Goal: Book appointment/travel/reservation

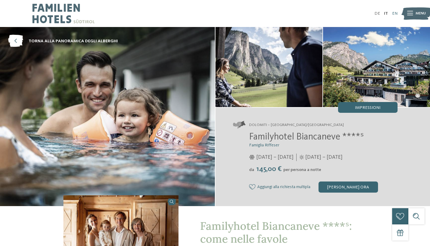
click at [394, 14] on link "EN" at bounding box center [394, 13] width 5 height 4
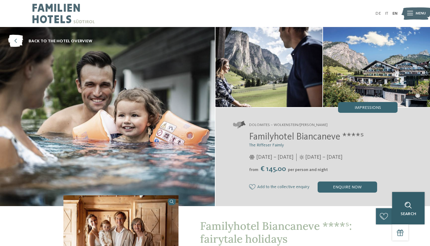
click at [415, 220] on div "Search" at bounding box center [408, 208] width 32 height 32
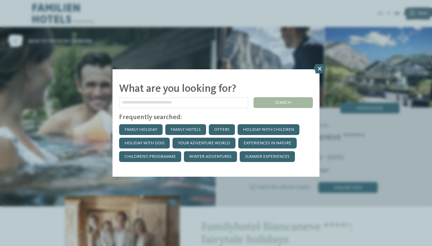
click at [320, 64] on icon at bounding box center [320, 69] width 12 height 10
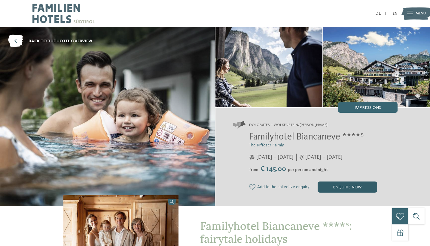
click at [335, 186] on div "enquire now" at bounding box center [346, 187] width 59 height 11
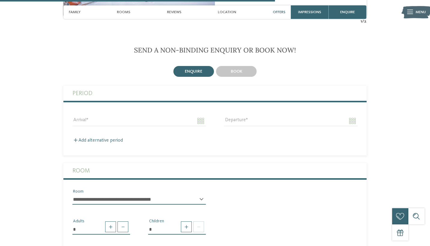
scroll to position [956, 0]
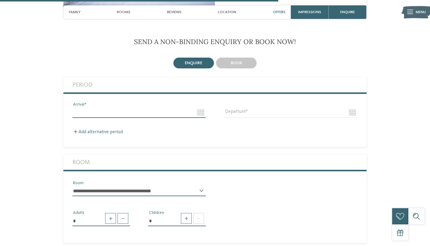
click at [196, 108] on input "Arrival" at bounding box center [138, 112] width 133 height 10
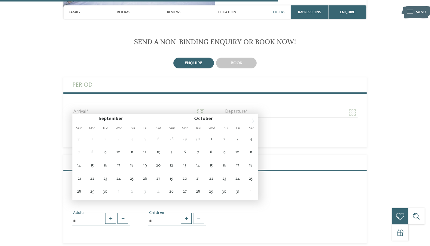
click at [251, 121] on icon at bounding box center [253, 121] width 4 height 4
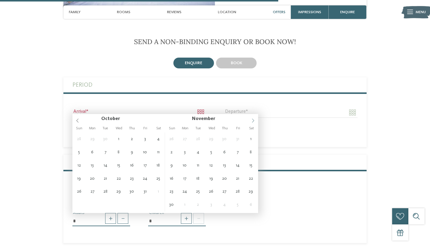
click at [251, 121] on icon at bounding box center [253, 121] width 4 height 4
type input "****"
click at [251, 121] on icon at bounding box center [253, 121] width 4 height 4
type input "****"
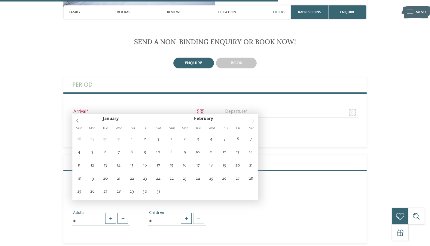
click at [251, 121] on icon at bounding box center [253, 121] width 4 height 4
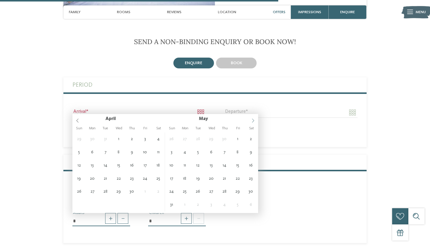
click at [251, 121] on icon at bounding box center [253, 121] width 4 height 4
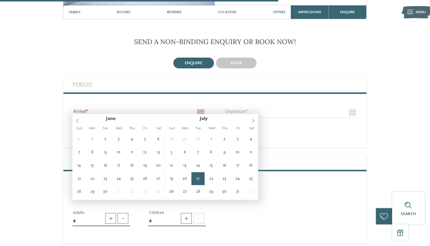
type input "**********"
type input "****"
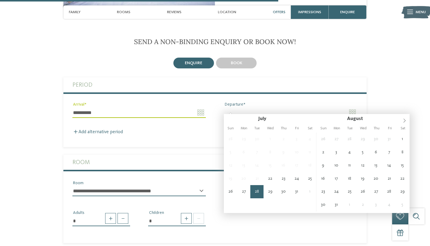
type input "**********"
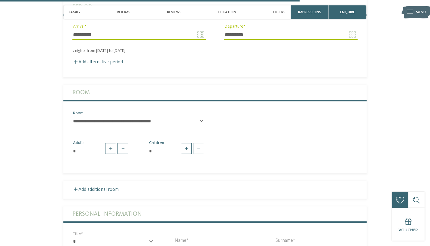
scroll to position [1036, 0]
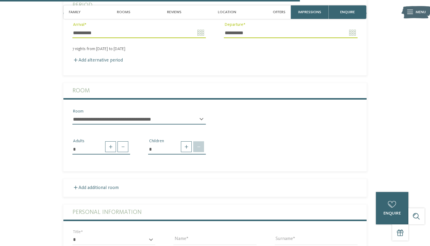
click at [198, 142] on span at bounding box center [198, 146] width 11 height 11
click at [184, 141] on span at bounding box center [186, 146] width 11 height 11
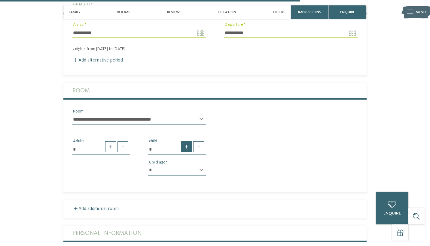
click at [184, 141] on span at bounding box center [186, 146] width 11 height 11
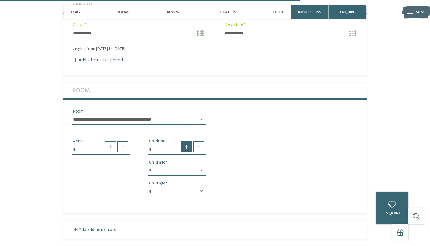
click at [184, 141] on span at bounding box center [186, 146] width 11 height 11
type input "*"
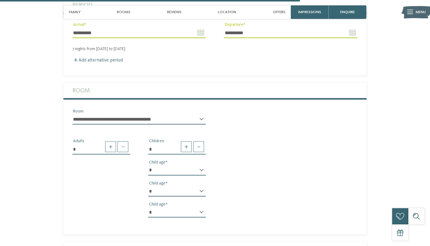
select select "*"
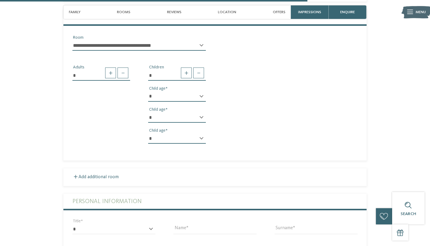
scroll to position [1111, 0]
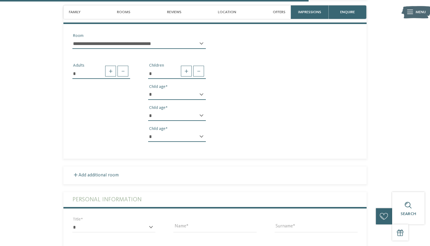
select select "*"
click at [166, 153] on fieldset "**********" at bounding box center [214, 83] width 303 height 151
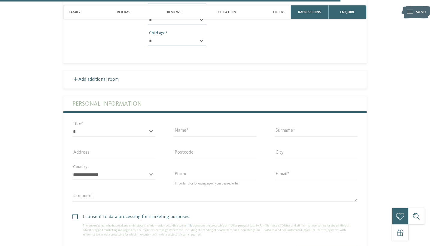
scroll to position [1232, 0]
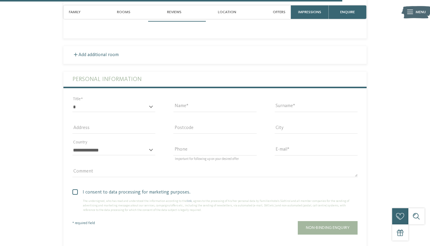
click at [151, 102] on div "* ** ** ****** ** Title" at bounding box center [113, 110] width 83 height 16
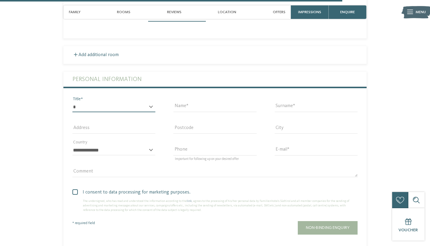
select select "*"
type input "*******"
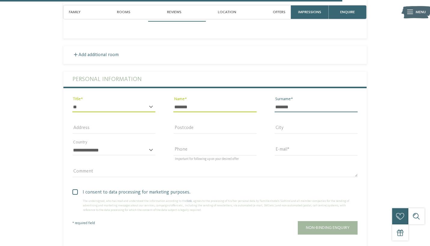
type input "*******"
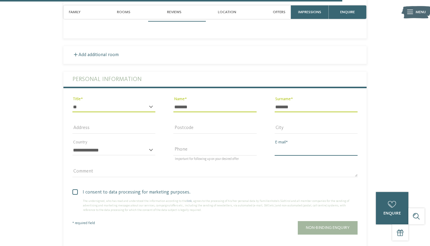
click at [306, 145] on input "E-mail" at bounding box center [315, 150] width 83 height 10
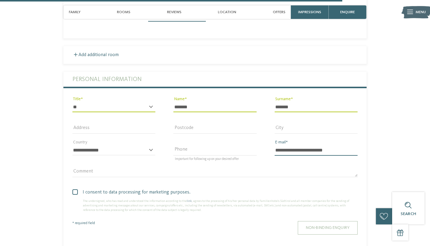
type input "**********"
click at [299, 221] on button "Non-binding enquiry" at bounding box center [327, 228] width 60 height 14
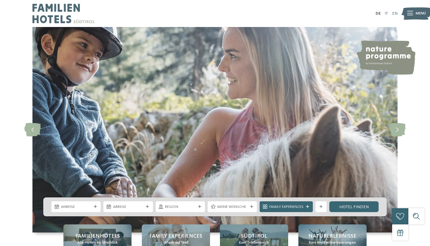
click at [396, 13] on link "EN" at bounding box center [394, 13] width 5 height 4
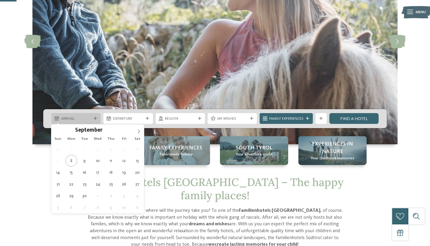
click at [95, 118] on icon at bounding box center [95, 118] width 3 height 3
click at [138, 130] on icon at bounding box center [139, 131] width 4 height 4
type input "****"
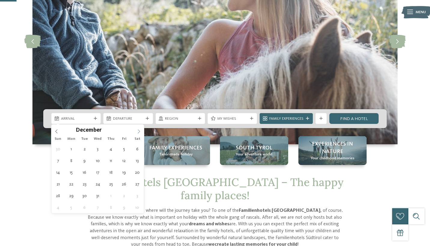
click at [138, 130] on icon at bounding box center [139, 131] width 4 height 4
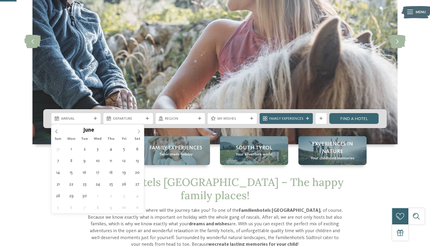
click at [138, 130] on icon at bounding box center [139, 131] width 4 height 4
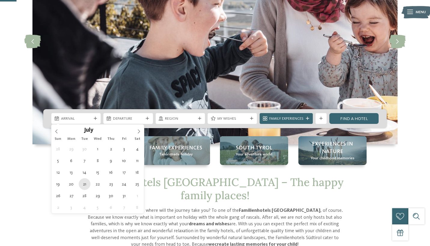
type div "21.07.2026"
type input "****"
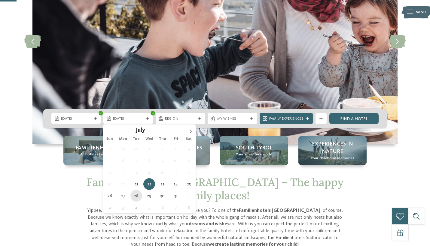
type div "28.07.2026"
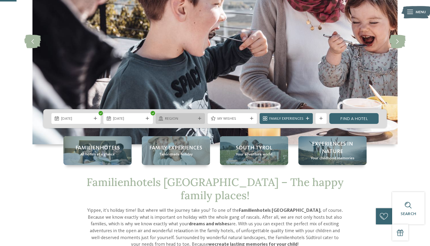
click at [198, 120] on icon at bounding box center [199, 118] width 3 height 3
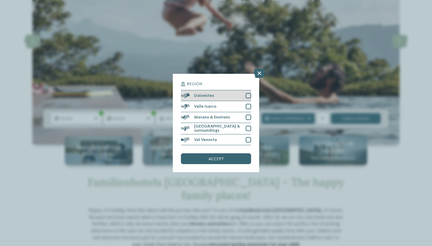
click at [250, 93] on div at bounding box center [248, 95] width 5 height 5
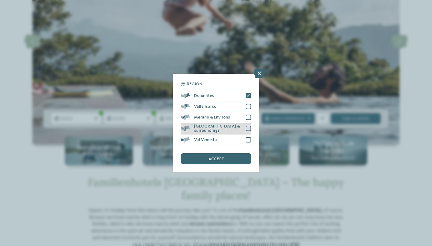
click at [249, 126] on div at bounding box center [248, 128] width 5 height 5
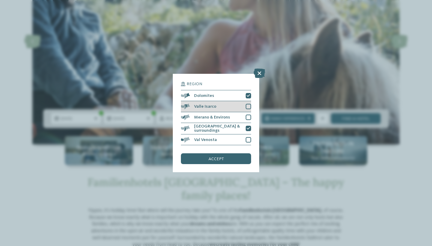
click at [249, 104] on div at bounding box center [248, 106] width 5 height 5
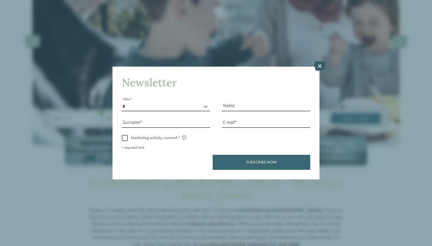
click at [319, 62] on icon at bounding box center [320, 67] width 12 height 10
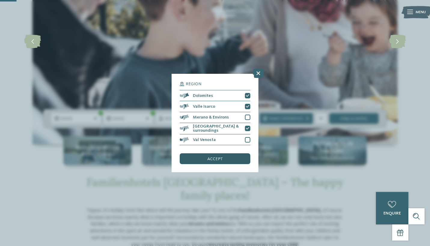
click at [233, 153] on div "accept" at bounding box center [215, 158] width 70 height 11
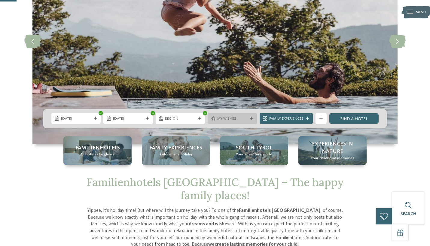
click at [246, 120] on div "My wishes" at bounding box center [232, 119] width 33 height 6
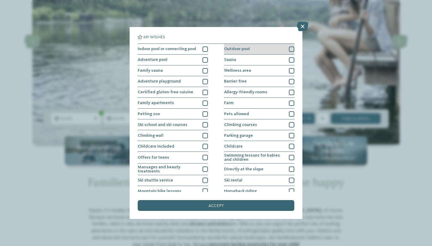
click at [292, 47] on div at bounding box center [291, 49] width 5 height 5
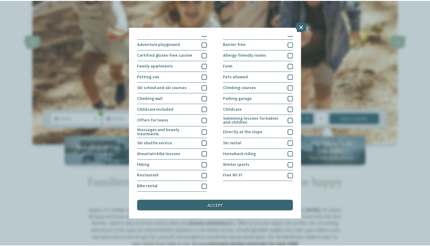
scroll to position [90, 0]
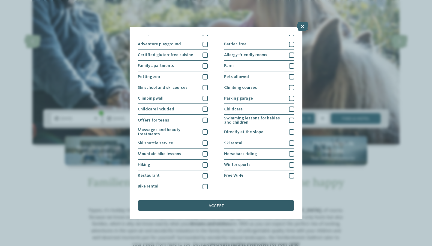
click at [218, 204] on span "accept" at bounding box center [216, 206] width 15 height 4
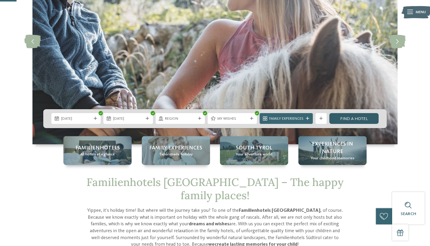
click at [344, 121] on link "Find a hotel" at bounding box center [353, 118] width 49 height 11
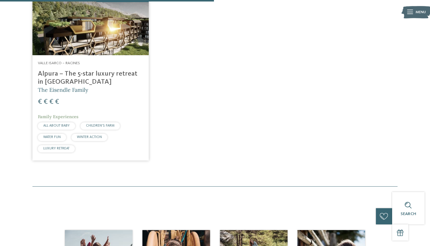
scroll to position [221, 0]
click at [128, 26] on img at bounding box center [90, 22] width 116 height 65
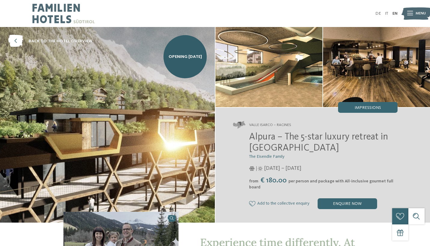
click at [58, 8] on img at bounding box center [63, 13] width 62 height 27
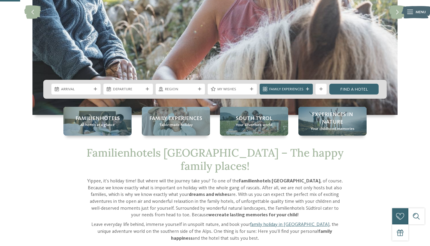
scroll to position [118, 0]
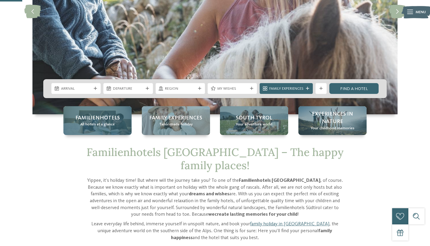
click at [102, 119] on span "Familienhotels" at bounding box center [97, 118] width 44 height 8
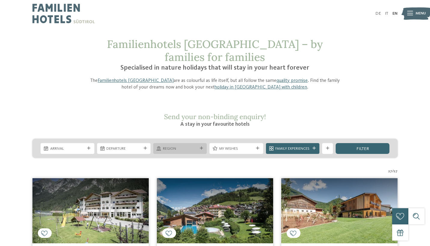
click at [201, 147] on icon at bounding box center [201, 148] width 3 height 3
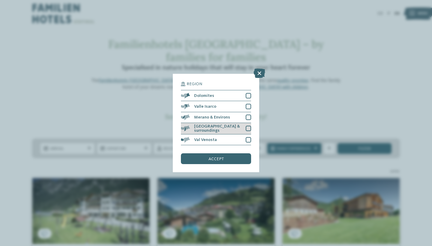
click at [247, 126] on div at bounding box center [248, 128] width 5 height 5
click at [232, 153] on div "accept" at bounding box center [216, 158] width 70 height 11
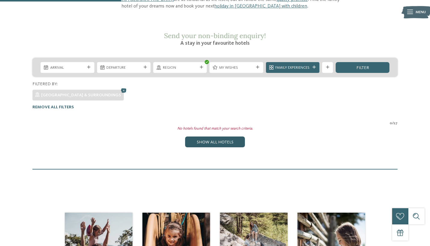
scroll to position [81, 0]
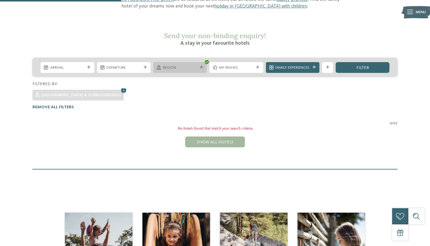
click at [200, 66] on icon at bounding box center [201, 67] width 3 height 3
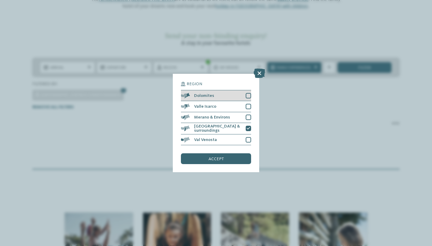
click at [250, 93] on div at bounding box center [248, 95] width 5 height 5
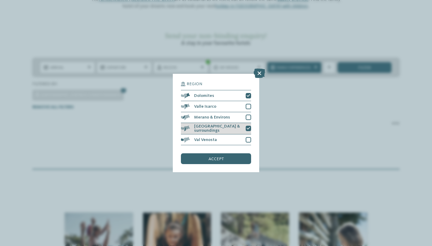
click at [250, 127] on icon at bounding box center [249, 128] width 4 height 3
click at [232, 153] on div "accept" at bounding box center [216, 158] width 70 height 11
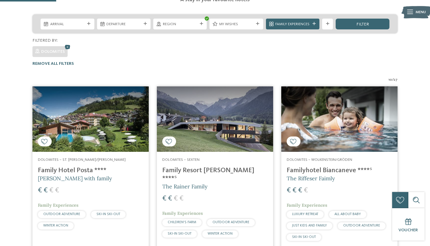
scroll to position [124, 0]
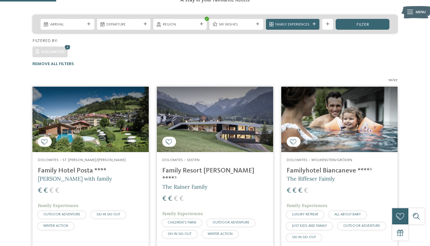
click at [127, 119] on img at bounding box center [90, 119] width 116 height 65
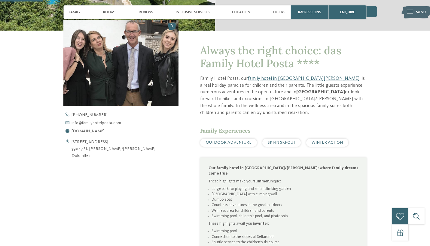
scroll to position [176, 0]
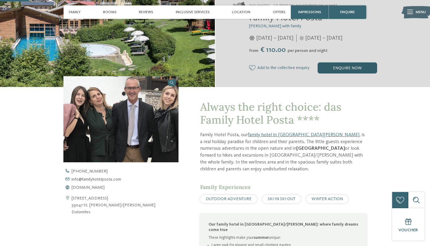
click at [347, 64] on div "enquire now" at bounding box center [346, 67] width 59 height 11
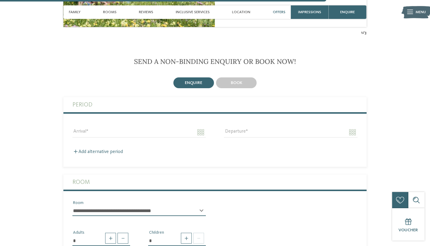
scroll to position [1245, 0]
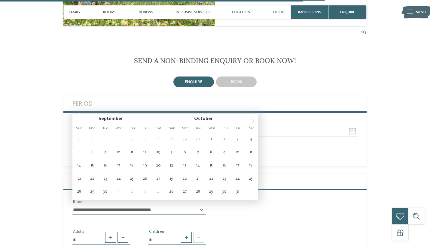
click at [201, 126] on input "Arrival" at bounding box center [138, 131] width 133 height 10
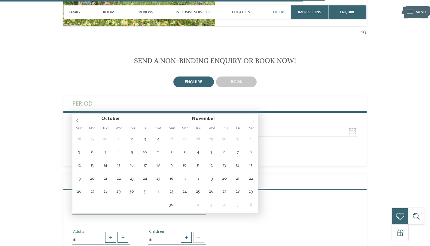
click at [254, 119] on icon at bounding box center [253, 121] width 4 height 4
type input "****"
click at [254, 119] on icon at bounding box center [253, 121] width 4 height 4
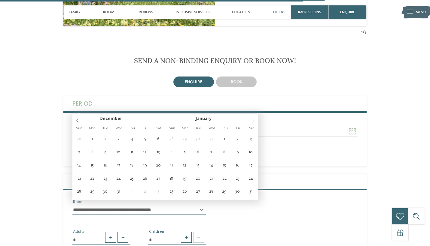
type input "****"
click at [254, 119] on icon at bounding box center [253, 121] width 4 height 4
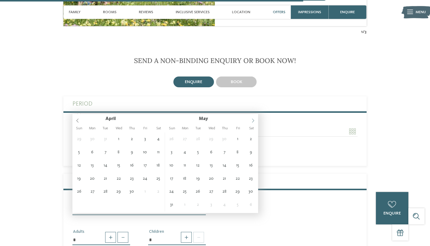
click at [254, 119] on icon at bounding box center [253, 121] width 4 height 4
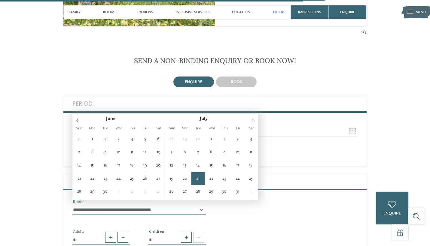
type input "**********"
type input "****"
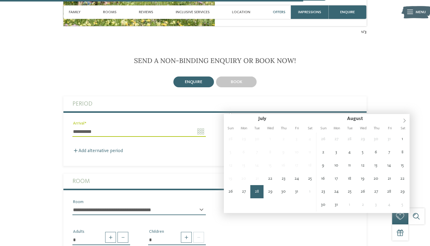
type input "**********"
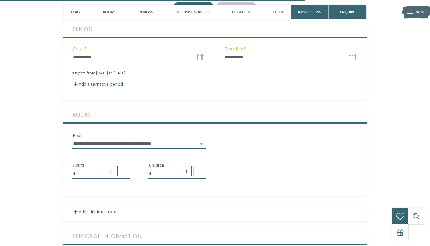
scroll to position [1341, 0]
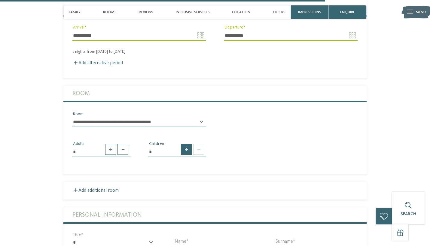
click at [188, 144] on span at bounding box center [186, 149] width 11 height 11
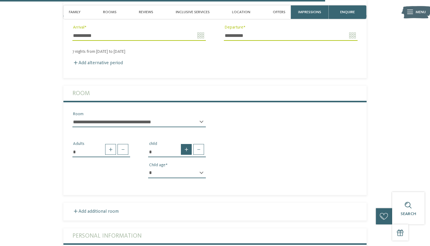
click at [188, 144] on span at bounding box center [186, 149] width 11 height 11
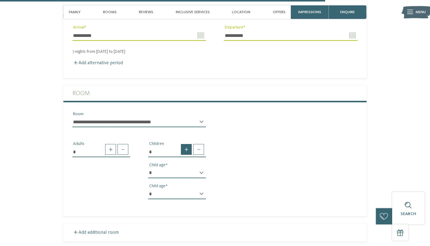
click at [188, 144] on span at bounding box center [186, 149] width 11 height 11
type input "*"
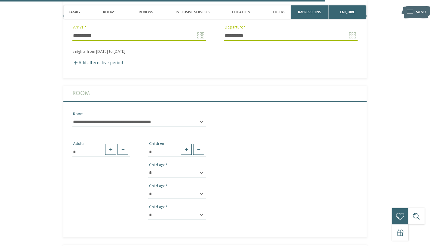
select select "*"
click at [232, 168] on div "* Adults * Children * * * * * * * * * * * ** ** ** ** ** ** ** ** Child age * *…" at bounding box center [214, 178] width 303 height 93
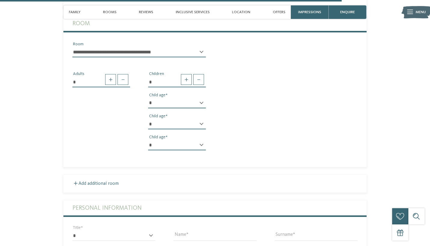
scroll to position [1468, 0]
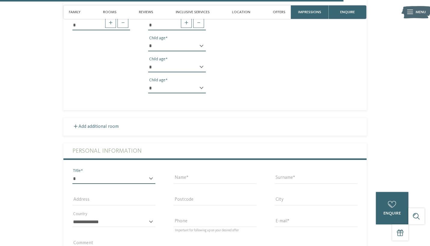
select select "*"
type input "*******"
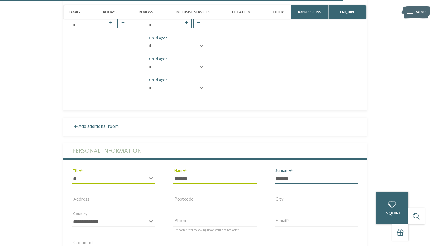
type input "*******"
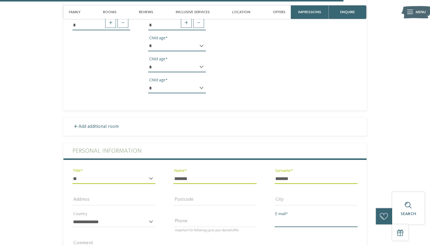
click at [285, 217] on input "E-mail" at bounding box center [315, 222] width 83 height 10
type input "*"
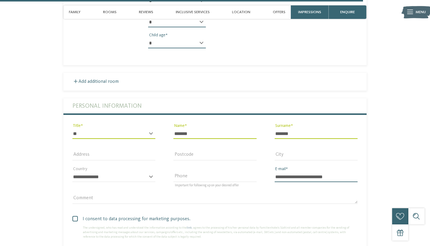
scroll to position [1569, 0]
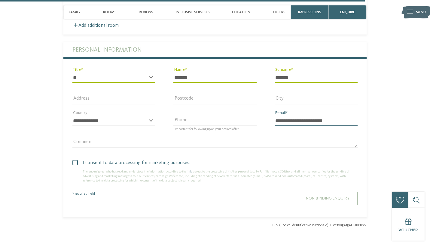
type input "**********"
click at [323, 196] on span "Non-binding enquiry" at bounding box center [328, 198] width 44 height 4
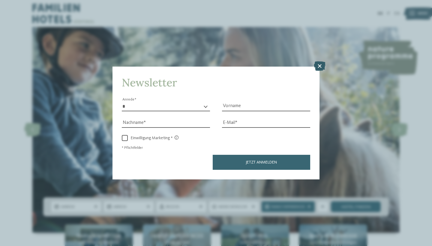
click at [321, 62] on icon at bounding box center [320, 67] width 12 height 10
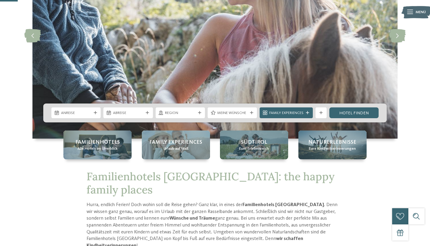
scroll to position [95, 0]
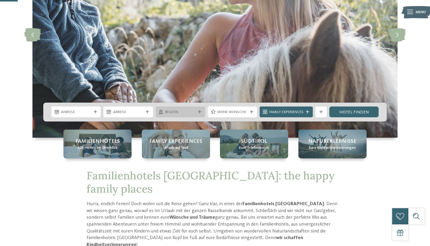
click at [198, 109] on div "Region" at bounding box center [179, 112] width 49 height 11
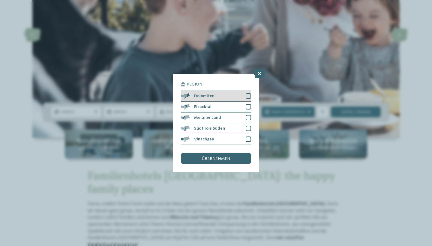
click at [248, 93] on div at bounding box center [248, 95] width 5 height 5
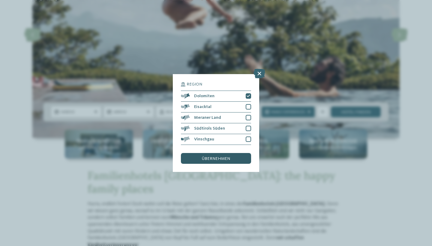
click at [224, 153] on div "übernehmen" at bounding box center [216, 158] width 70 height 11
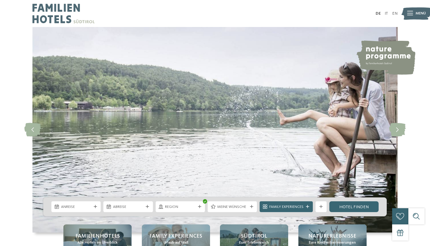
scroll to position [0, 0]
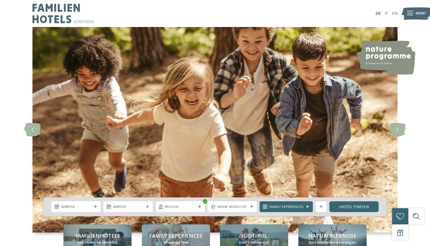
click at [396, 14] on link "EN" at bounding box center [394, 13] width 5 height 4
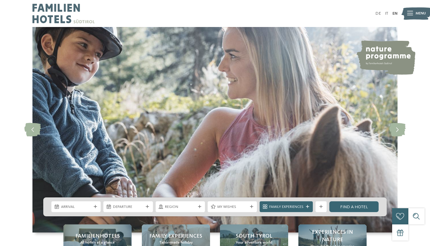
click at [413, 12] on img at bounding box center [416, 13] width 30 height 15
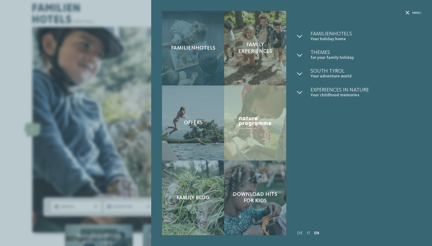
click at [209, 53] on div "Familienhotels" at bounding box center [193, 48] width 62 height 75
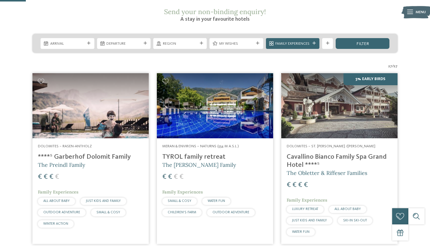
scroll to position [108, 0]
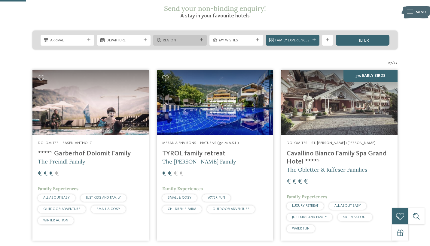
click at [201, 38] on icon at bounding box center [201, 39] width 3 height 3
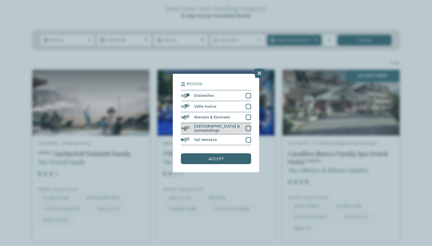
click at [250, 126] on div at bounding box center [248, 128] width 5 height 5
click at [249, 115] on div at bounding box center [248, 117] width 5 height 5
click at [227, 153] on div "accept" at bounding box center [216, 158] width 70 height 11
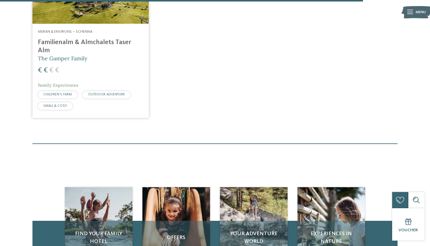
scroll to position [663, 0]
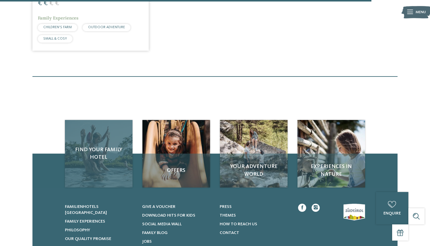
click at [122, 146] on span "Find your family hotel" at bounding box center [98, 153] width 56 height 15
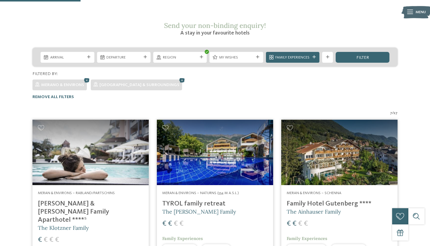
scroll to position [82, 0]
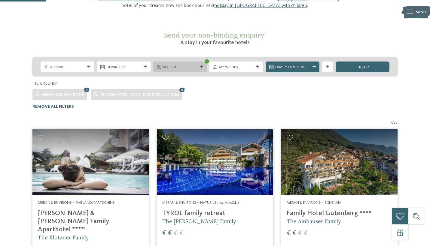
click at [203, 65] on div at bounding box center [200, 66] width 5 height 3
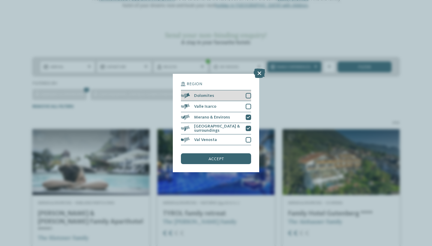
click at [249, 93] on div at bounding box center [248, 95] width 5 height 5
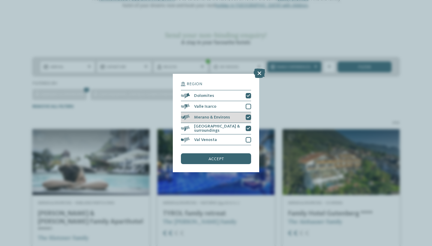
click at [249, 116] on icon at bounding box center [249, 117] width 4 height 3
click at [247, 127] on icon at bounding box center [249, 128] width 4 height 3
click at [227, 153] on div "accept" at bounding box center [216, 158] width 70 height 11
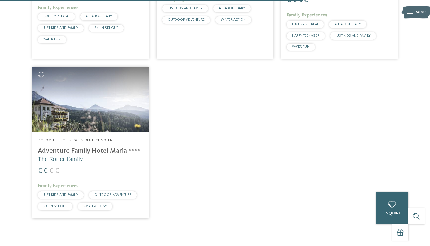
scroll to position [672, 0]
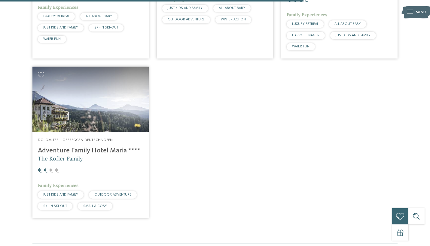
click at [131, 132] on div "Dolomites – Obereggen-Deutschnofen Adventure Family Hotel Maria **** The Kofler…" at bounding box center [90, 175] width 116 height 86
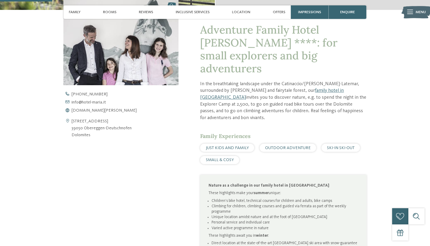
scroll to position [198, 0]
